Goal: Find contact information: Find contact information

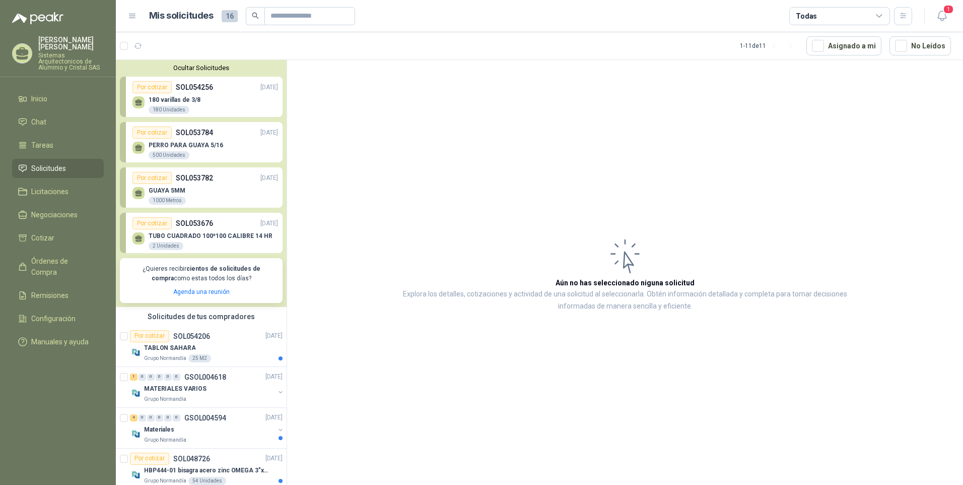
click at [230, 109] on div "180 varillas de 3/8 180 Unidades" at bounding box center [205, 103] width 146 height 21
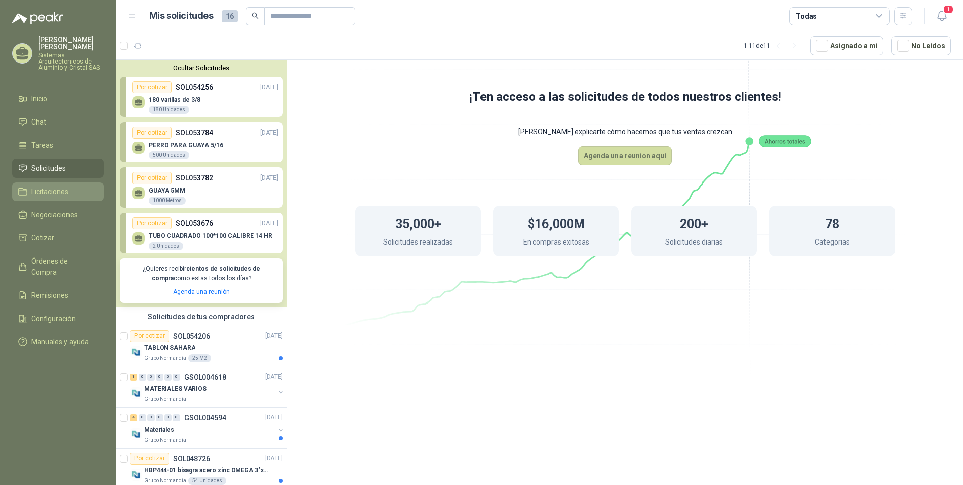
click at [41, 197] on link "Licitaciones" at bounding box center [58, 191] width 92 height 19
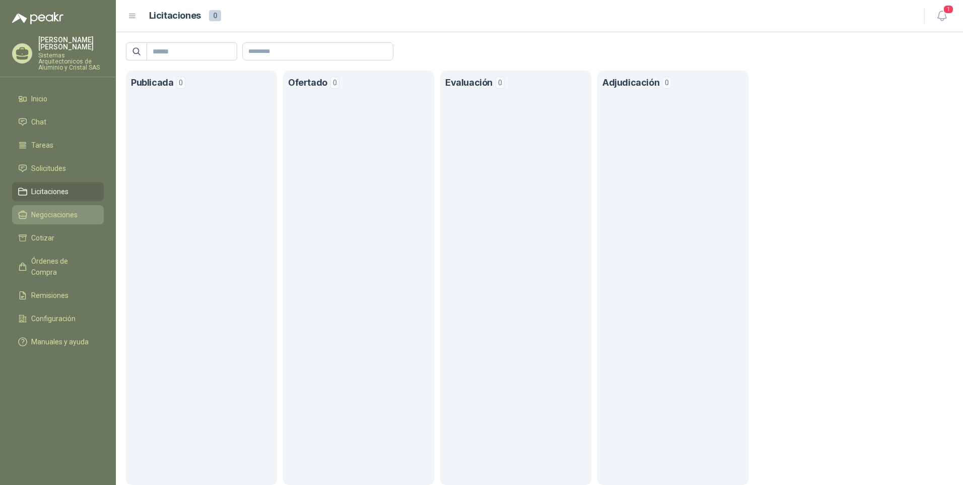
click at [47, 217] on span "Negociaciones" at bounding box center [54, 214] width 46 height 11
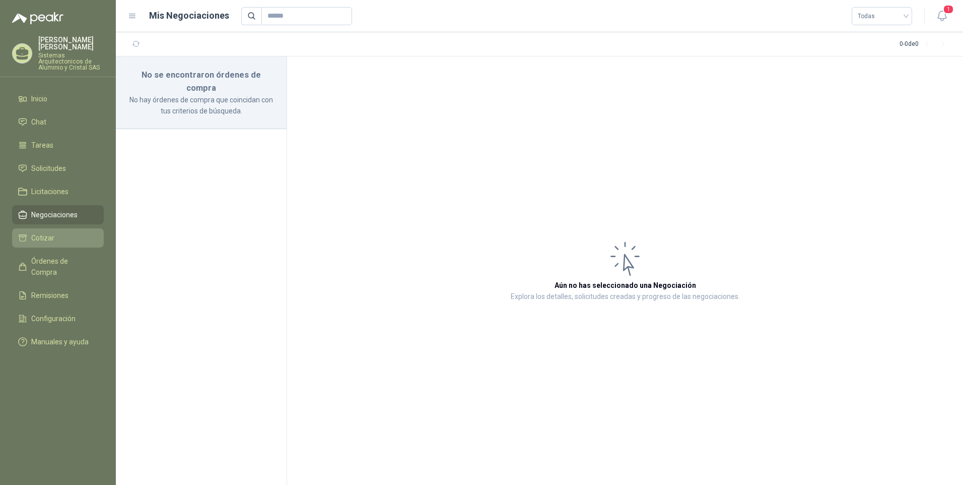
click at [48, 237] on span "Cotizar" at bounding box center [42, 237] width 23 height 11
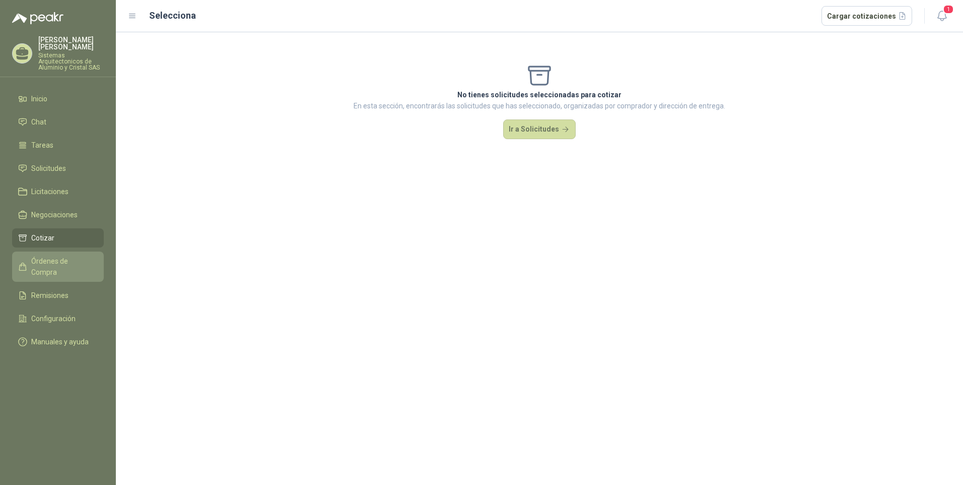
click at [50, 263] on span "Órdenes de Compra" at bounding box center [62, 266] width 63 height 22
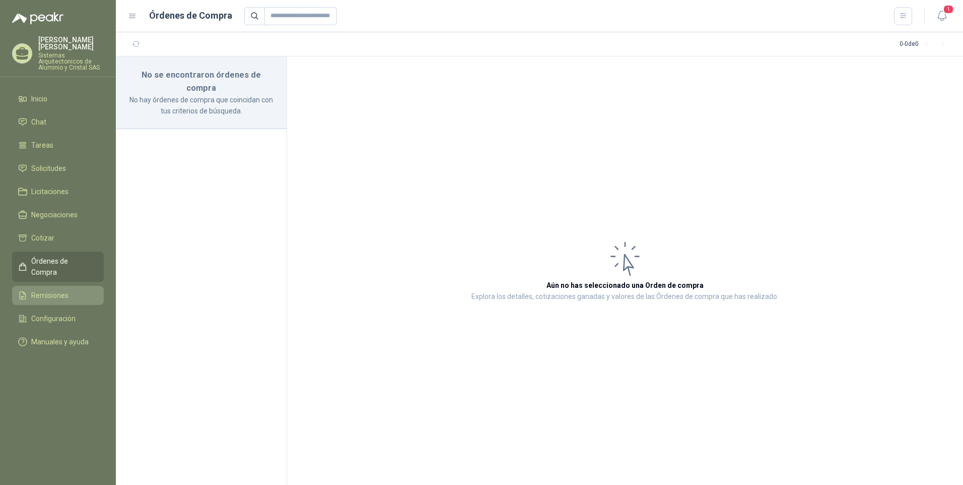
click at [45, 286] on link "Remisiones" at bounding box center [58, 295] width 92 height 19
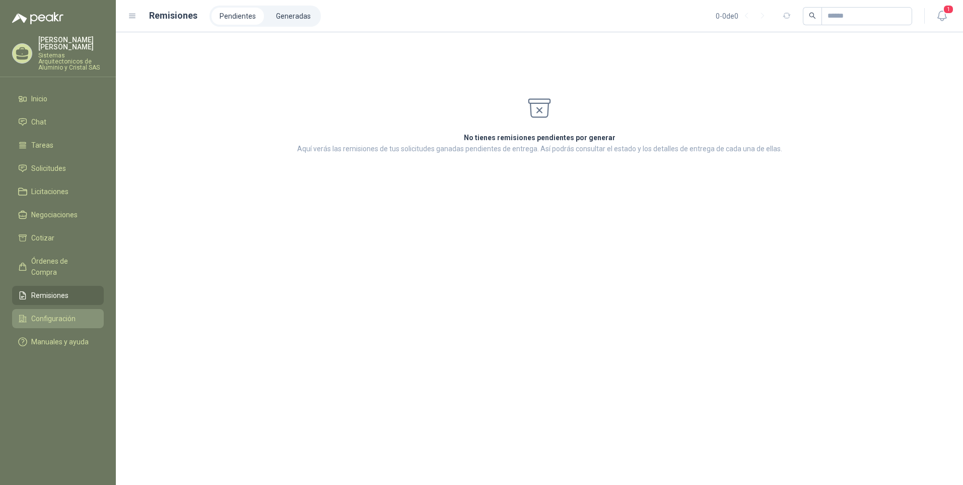
click at [56, 309] on link "Configuración" at bounding box center [58, 318] width 92 height 19
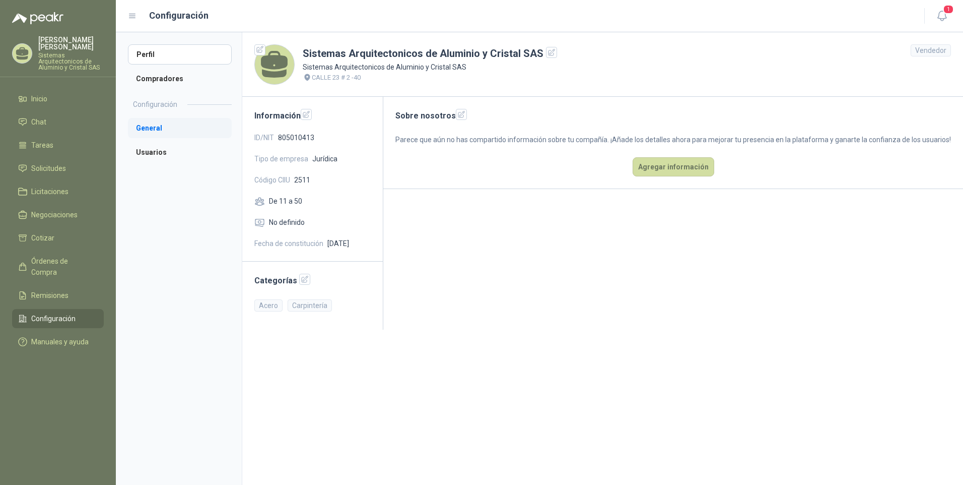
click at [141, 126] on li "General" at bounding box center [180, 128] width 104 height 20
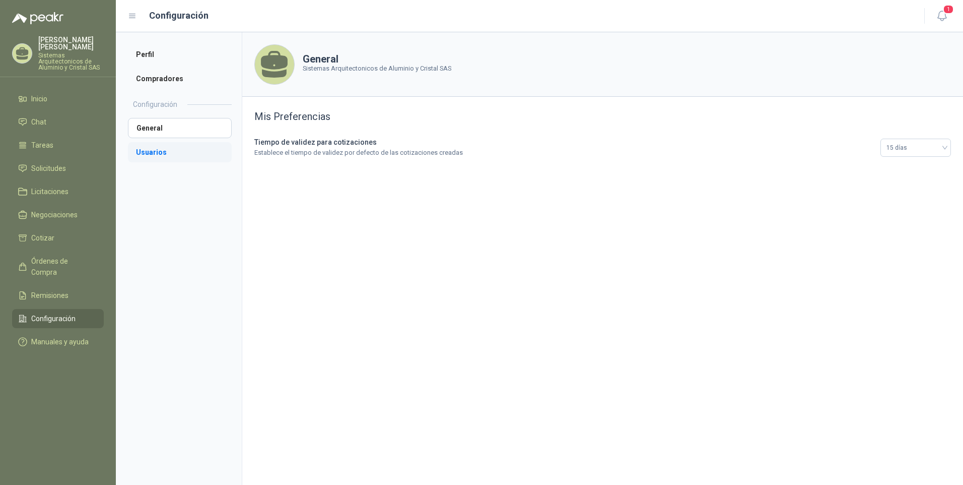
click at [147, 149] on li "Usuarios" at bounding box center [180, 152] width 104 height 20
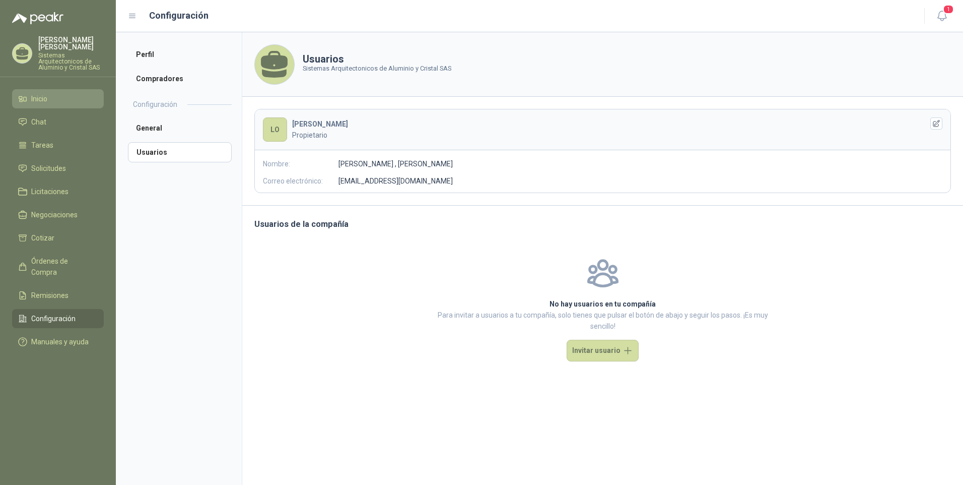
click at [31, 101] on li "Inicio" at bounding box center [58, 98] width 80 height 11
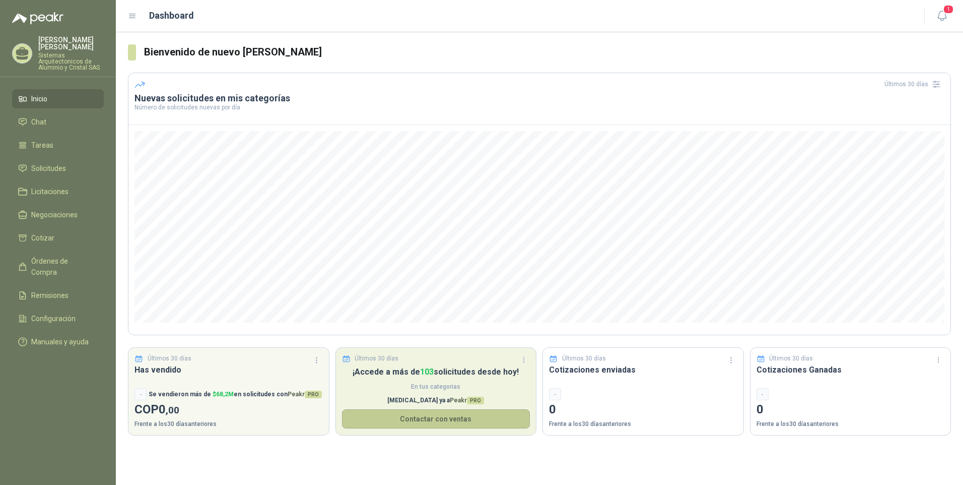
click at [457, 422] on button "Contactar con ventas" at bounding box center [436, 418] width 188 height 19
